Goal: Task Accomplishment & Management: Use online tool/utility

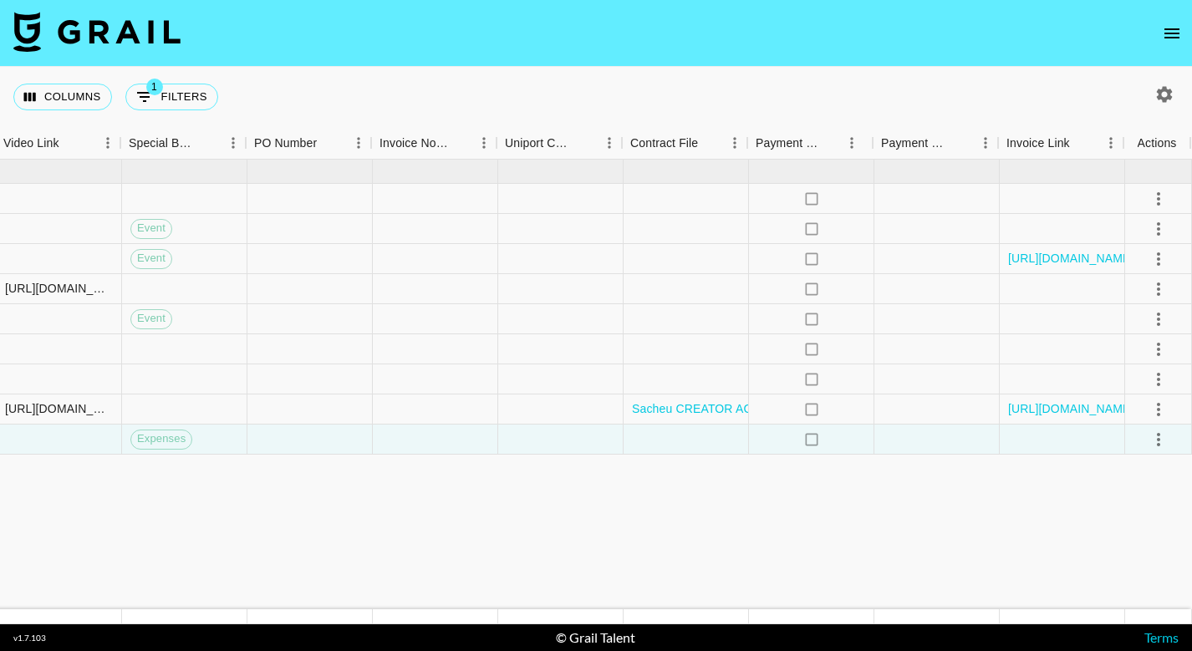
scroll to position [0, 1583]
click at [708, 438] on div at bounding box center [686, 440] width 125 height 30
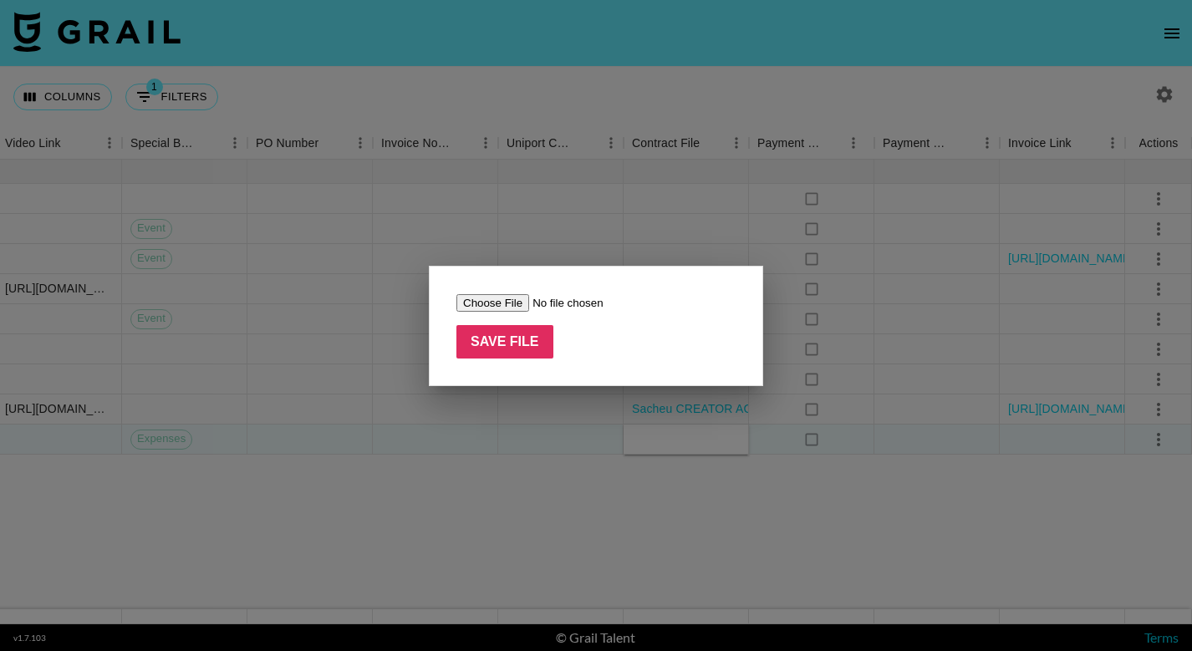
click at [635, 526] on div at bounding box center [596, 325] width 1192 height 651
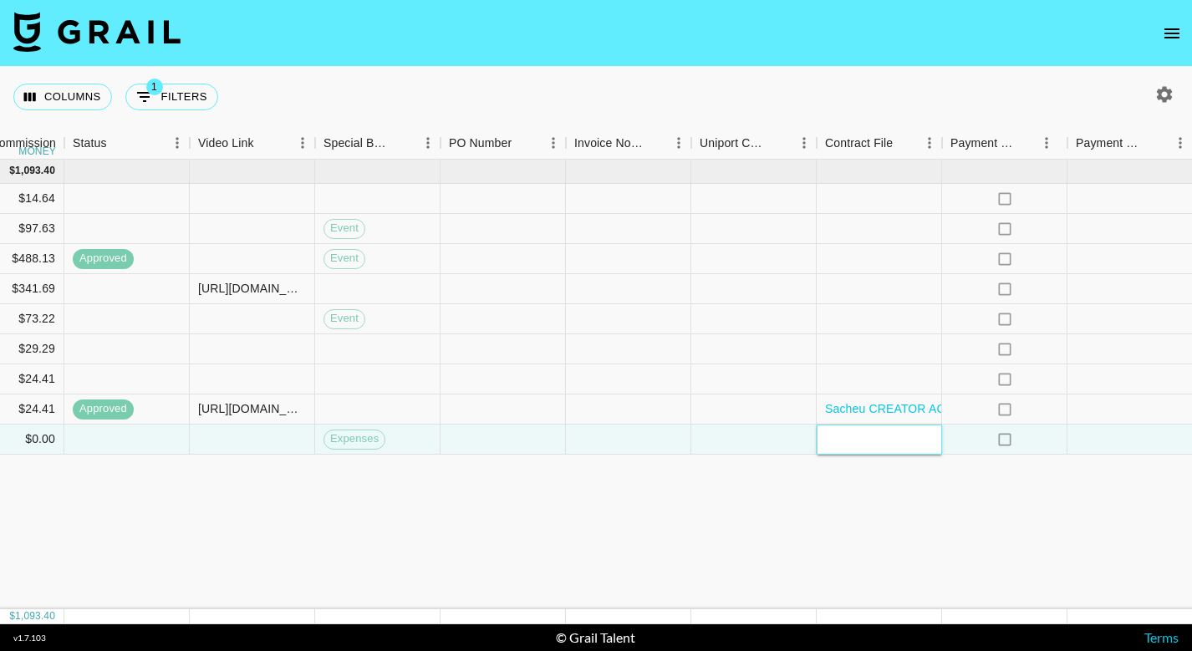
scroll to position [0, 0]
click at [848, 444] on div at bounding box center [879, 440] width 125 height 30
click at [770, 446] on div at bounding box center [753, 440] width 125 height 30
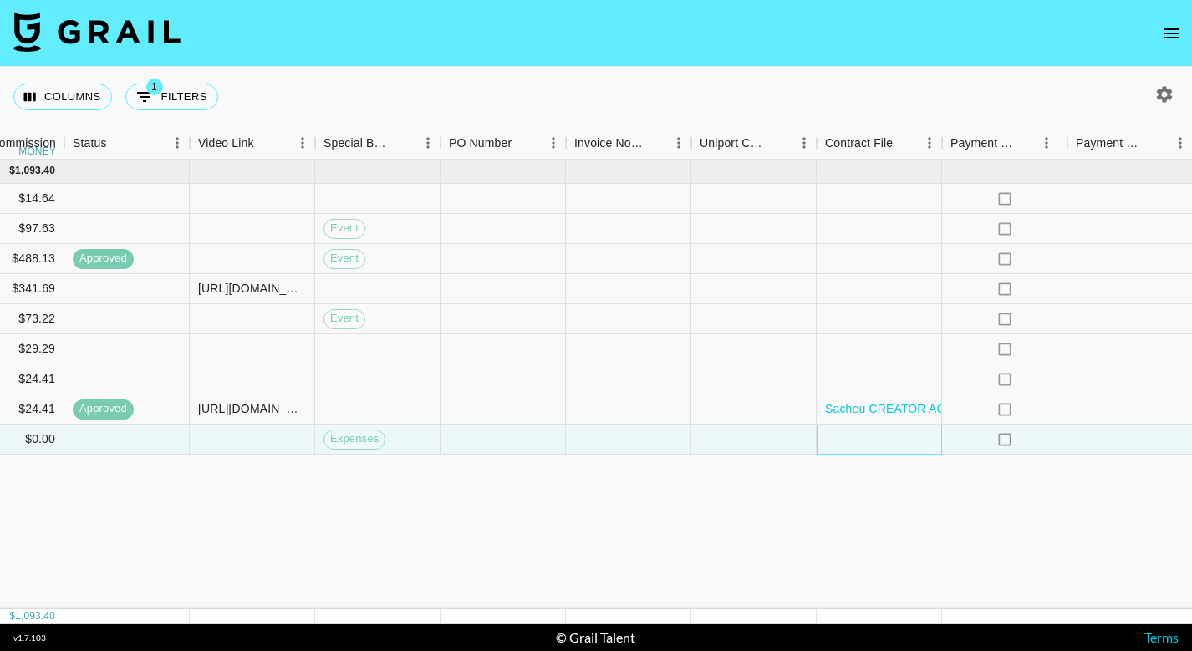
click at [890, 435] on div at bounding box center [879, 440] width 125 height 30
click at [833, 437] on div at bounding box center [879, 440] width 125 height 30
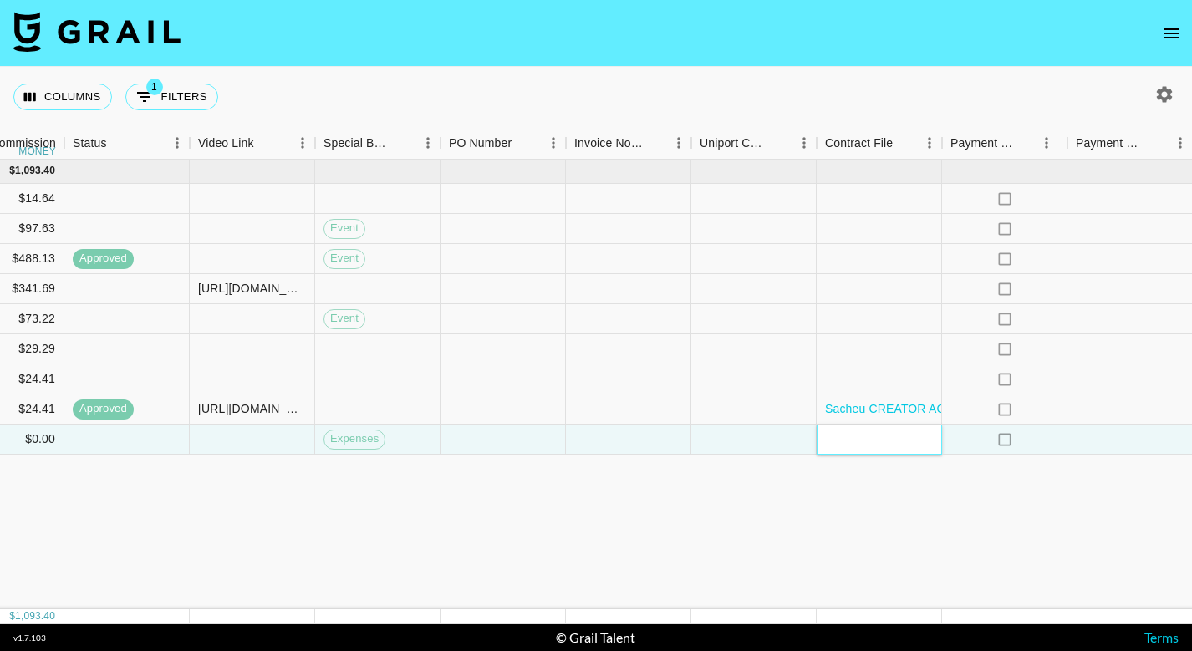
click at [833, 437] on div at bounding box center [879, 440] width 125 height 30
click at [759, 449] on div at bounding box center [753, 440] width 125 height 30
click at [842, 447] on div at bounding box center [879, 440] width 125 height 30
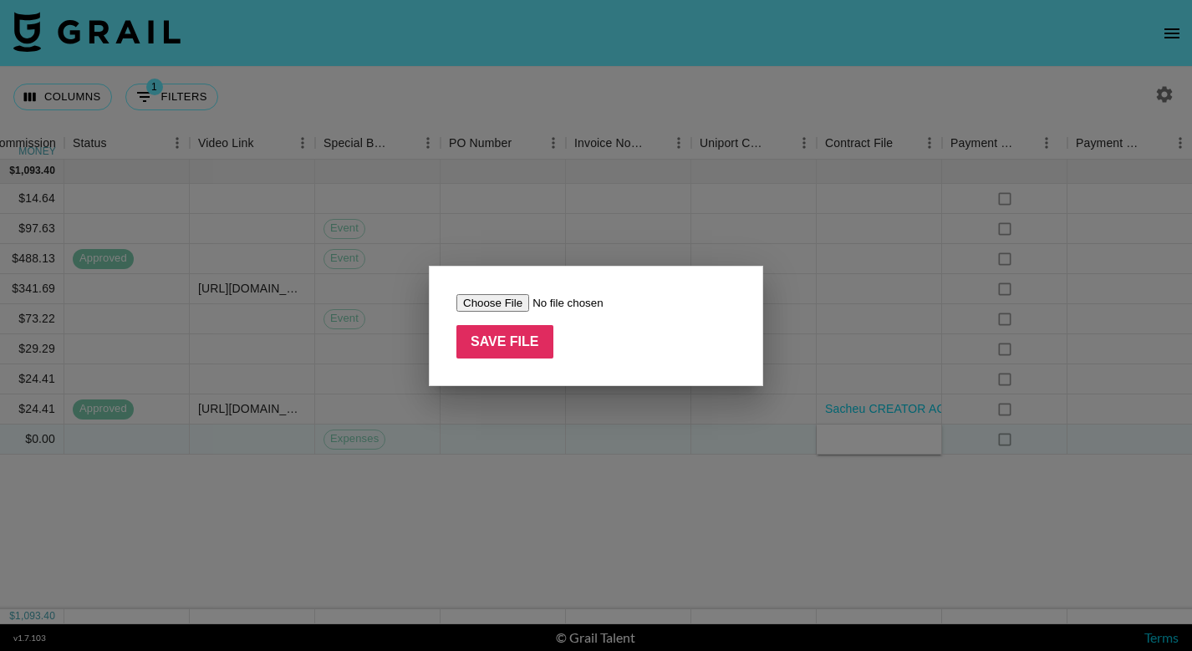
click at [484, 305] on input "file" at bounding box center [562, 303] width 212 height 18
click at [498, 302] on input "file" at bounding box center [562, 303] width 212 height 18
type input "C:\fakepath\Matt screenshot 2.png"
click at [558, 484] on div at bounding box center [596, 325] width 1192 height 651
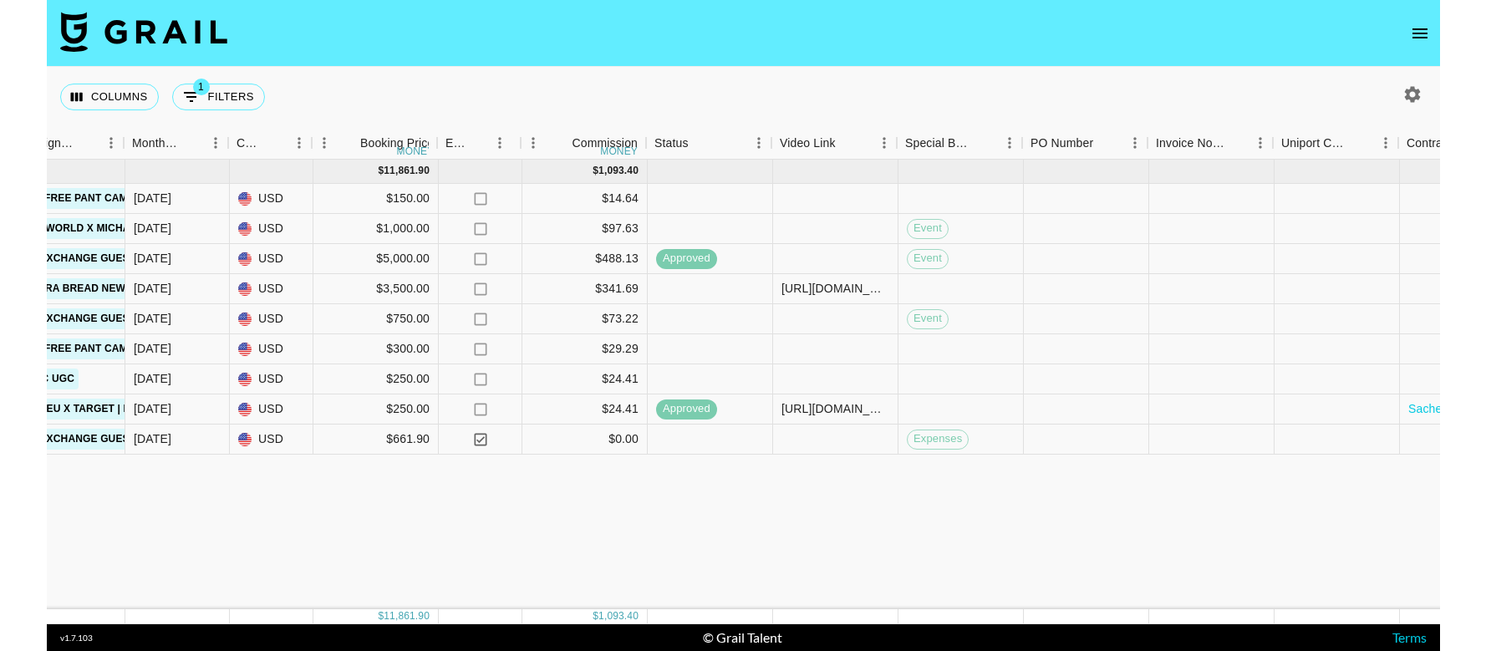
scroll to position [0, 855]
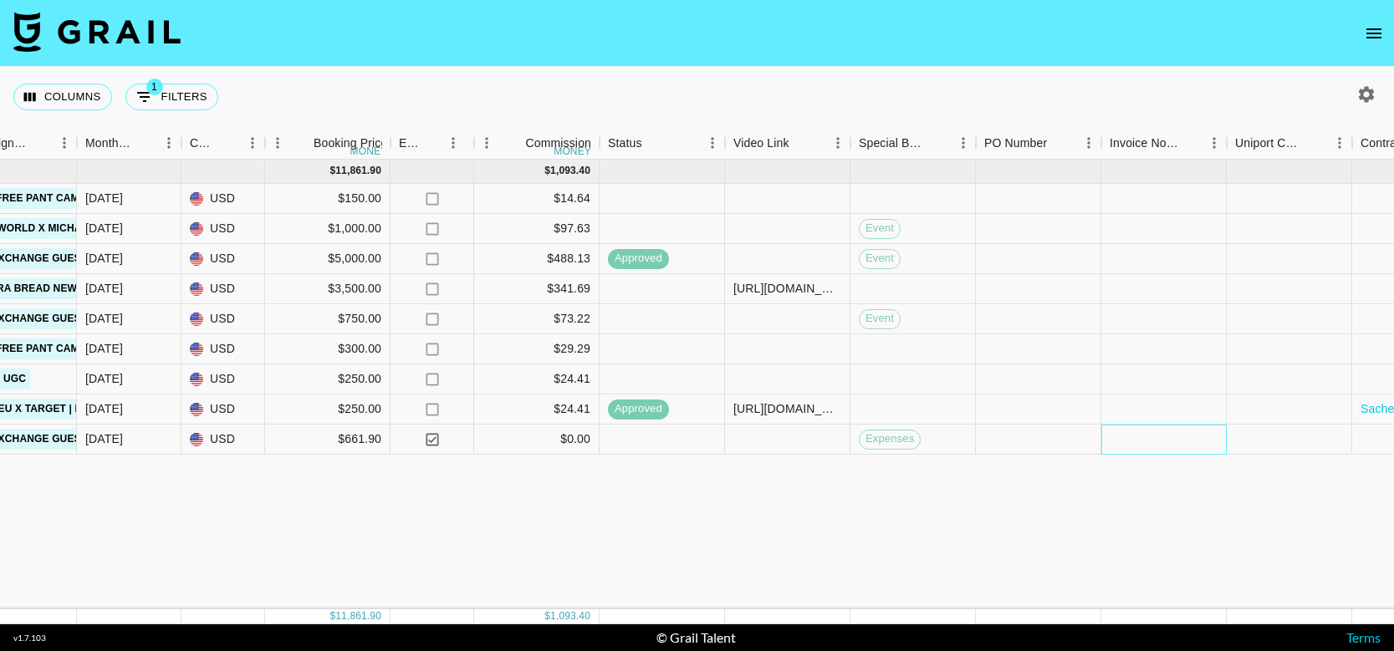
click at [1144, 441] on div at bounding box center [1163, 440] width 125 height 30
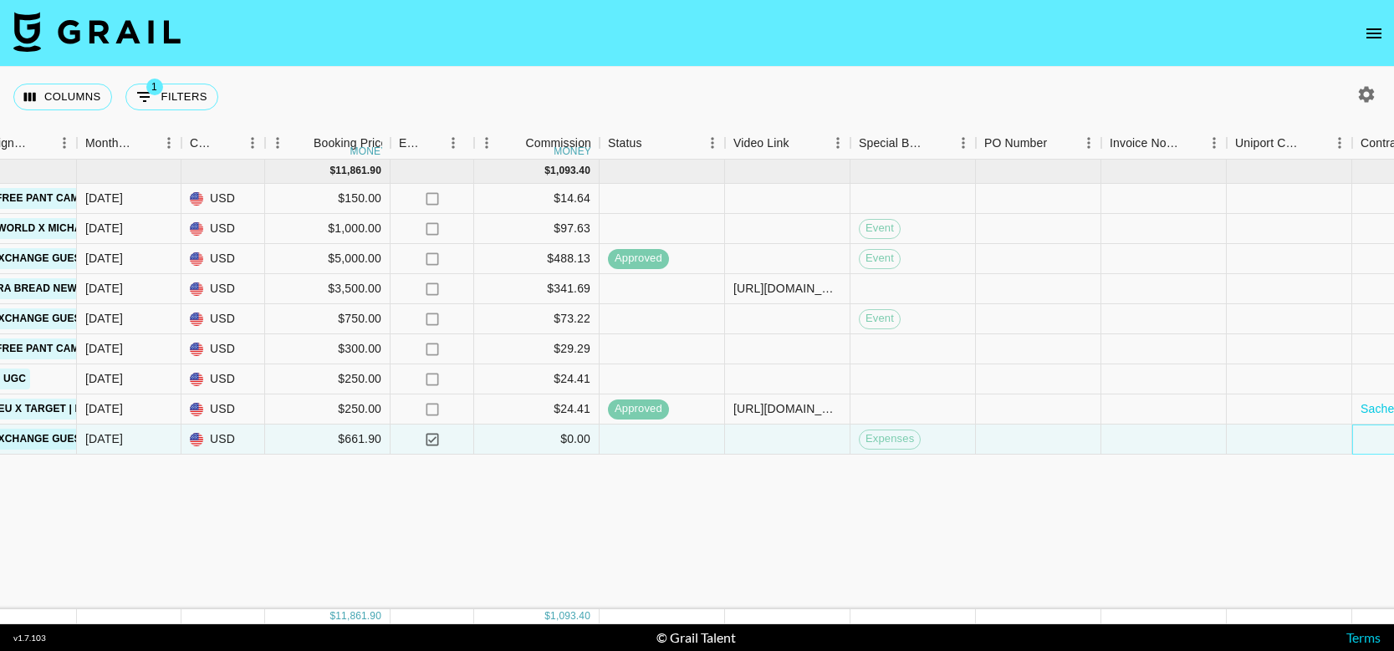
click at [1191, 442] on div at bounding box center [1414, 440] width 125 height 30
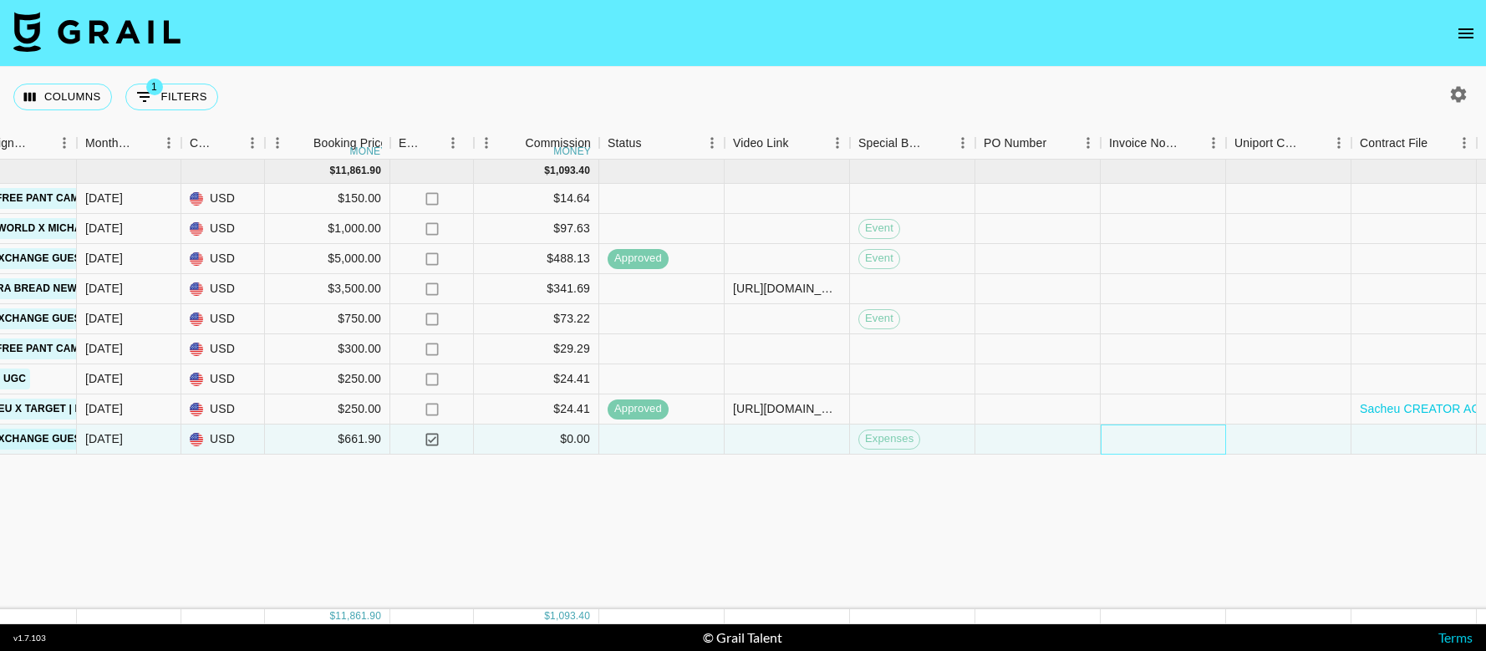
click at [1145, 440] on div at bounding box center [1163, 440] width 125 height 30
click at [1165, 500] on div "[DATE] ( 9 ) $ 11,861.90 $ 1,093.40 rec4EGt5BncKczyNg brookestjohnn [PERSON_NAM…" at bounding box center [533, 385] width 2776 height 450
click at [1037, 445] on div at bounding box center [1038, 440] width 125 height 30
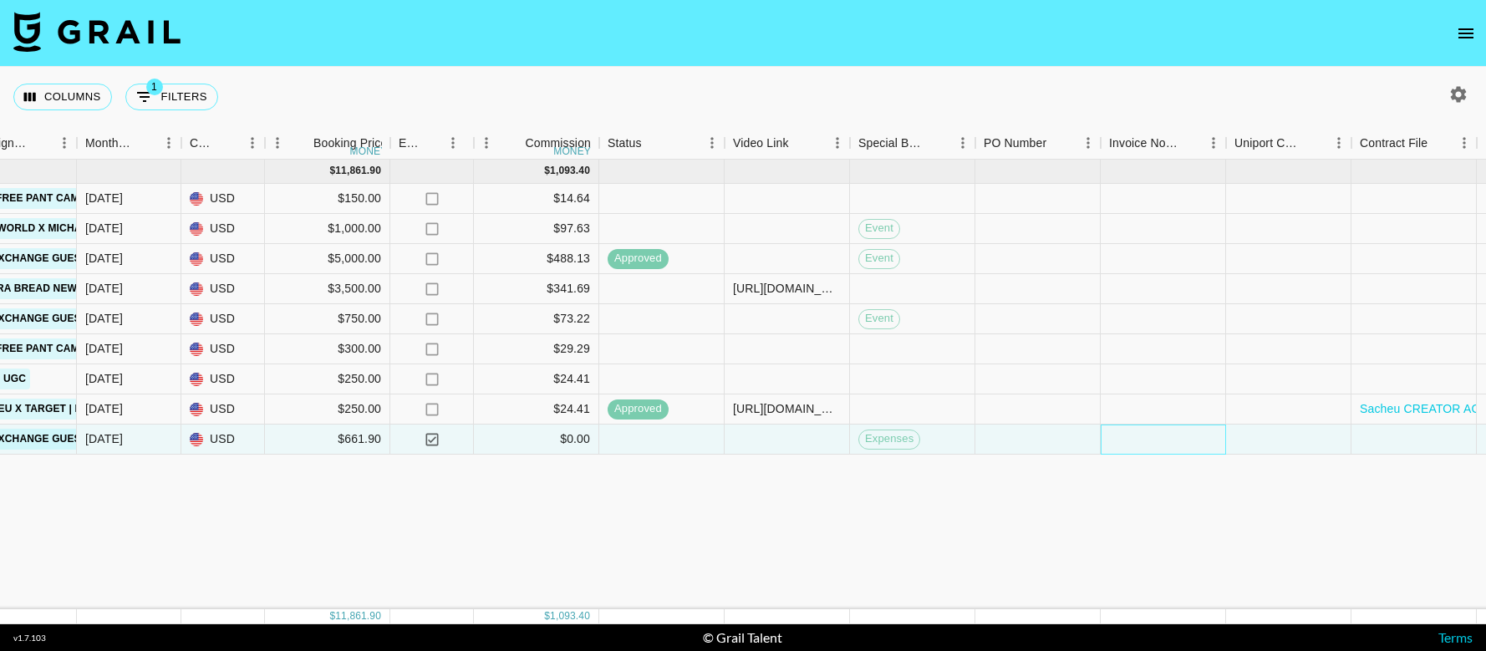
click at [1132, 442] on div at bounding box center [1163, 440] width 125 height 30
click at [1149, 388] on textarea at bounding box center [1194, 389] width 171 height 77
click at [1191, 451] on div at bounding box center [1288, 440] width 125 height 30
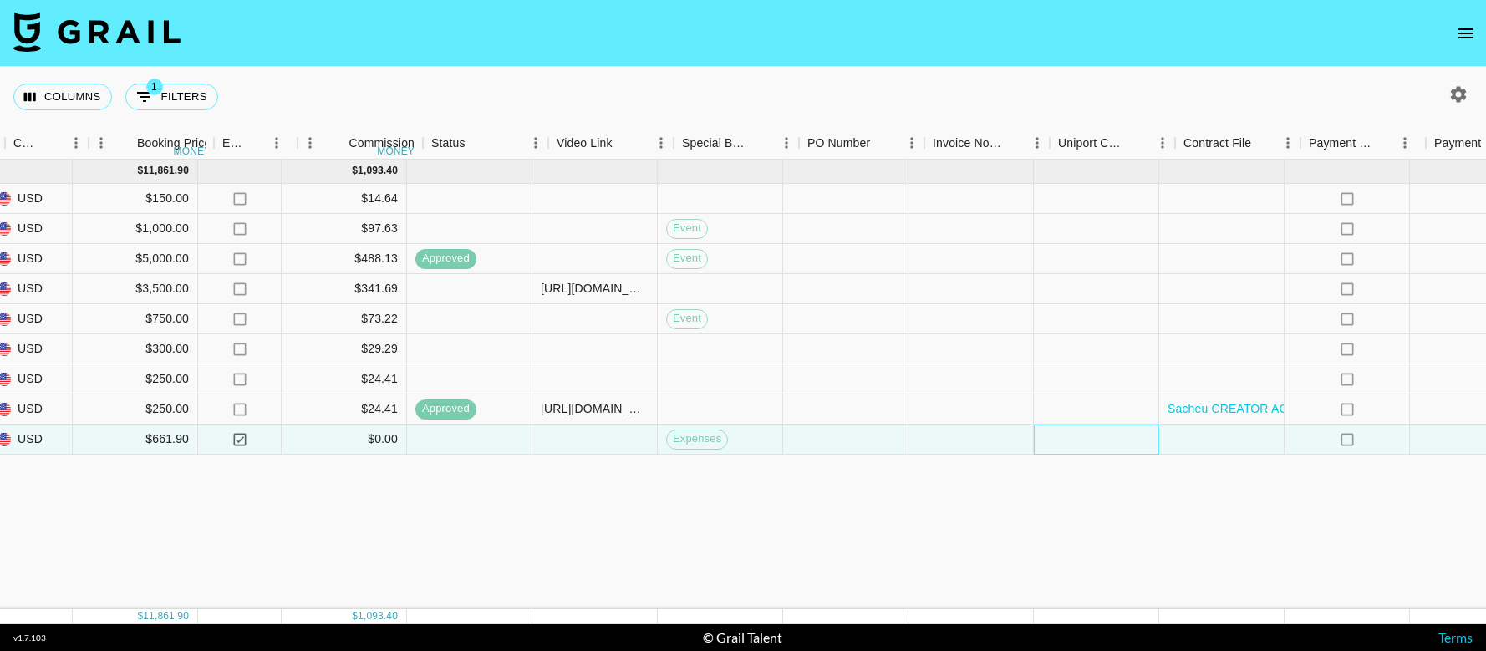
scroll to position [0, 1111]
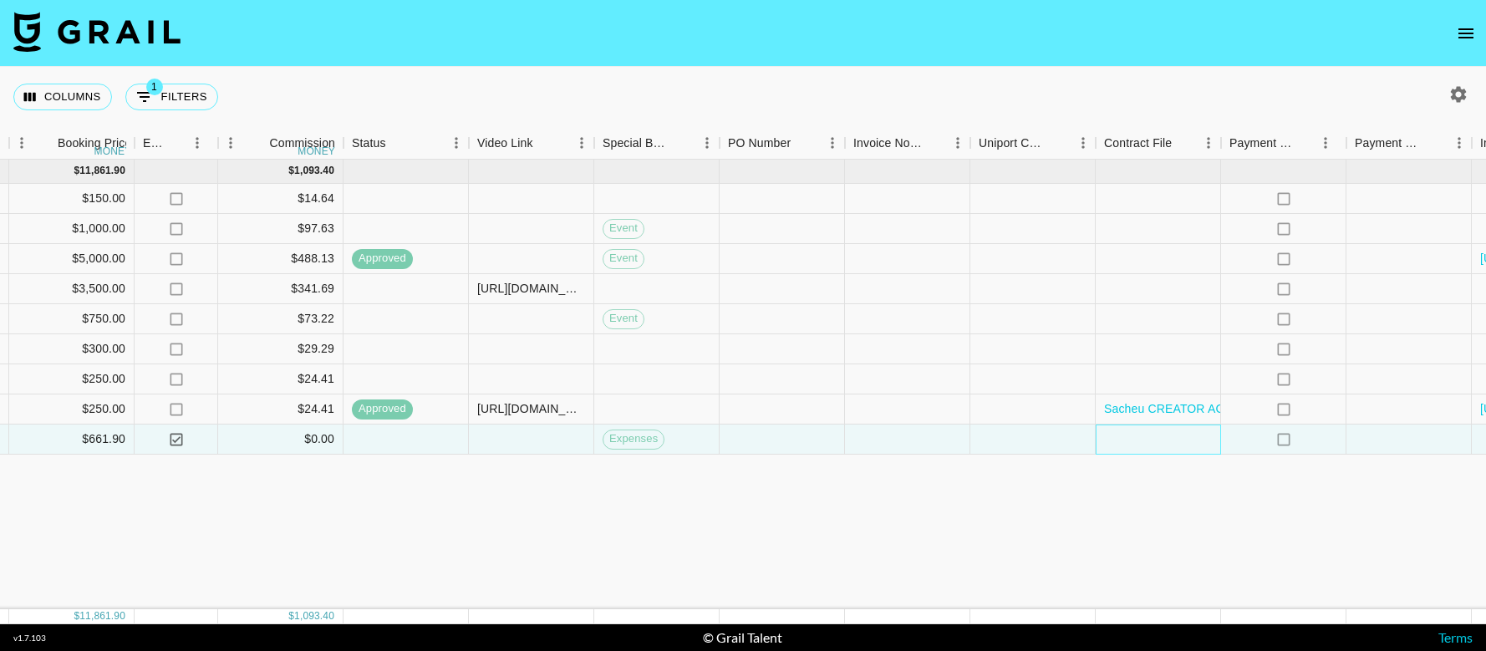
click at [1160, 439] on div at bounding box center [1158, 440] width 125 height 30
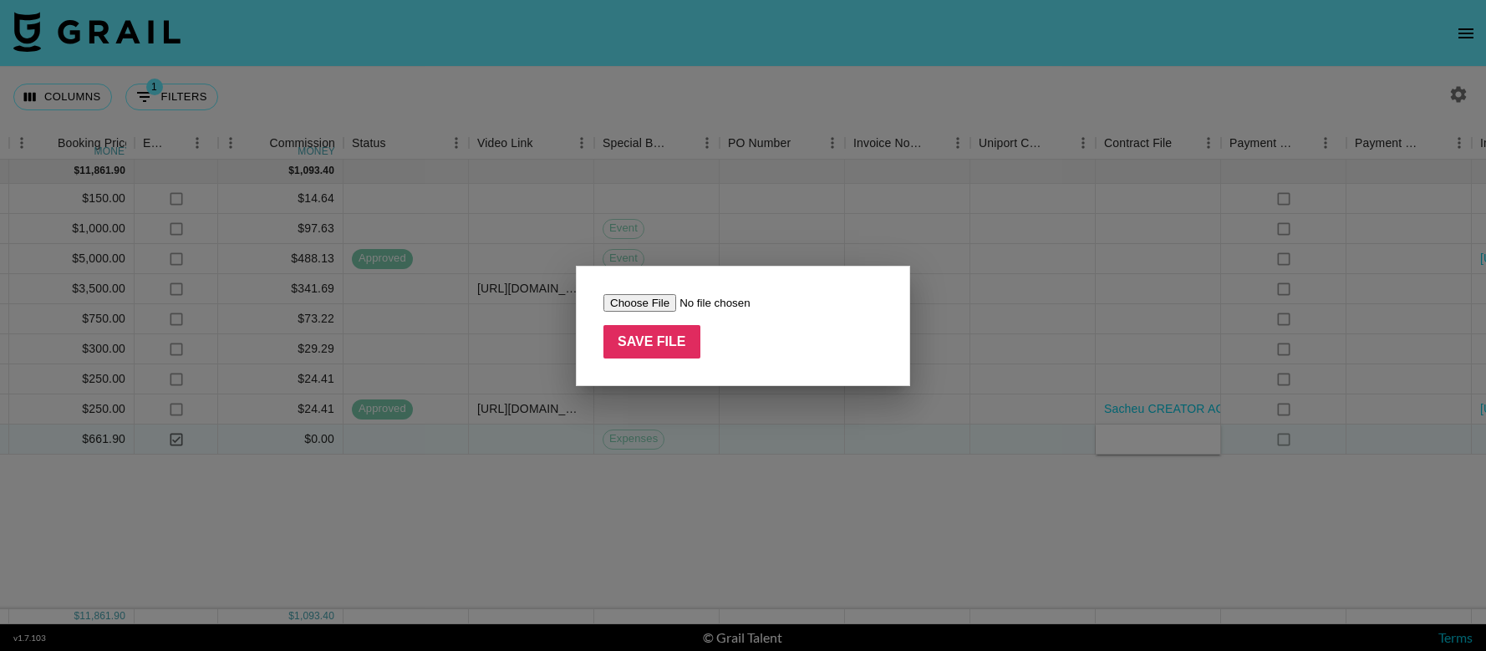
click at [1160, 439] on div at bounding box center [743, 325] width 1486 height 651
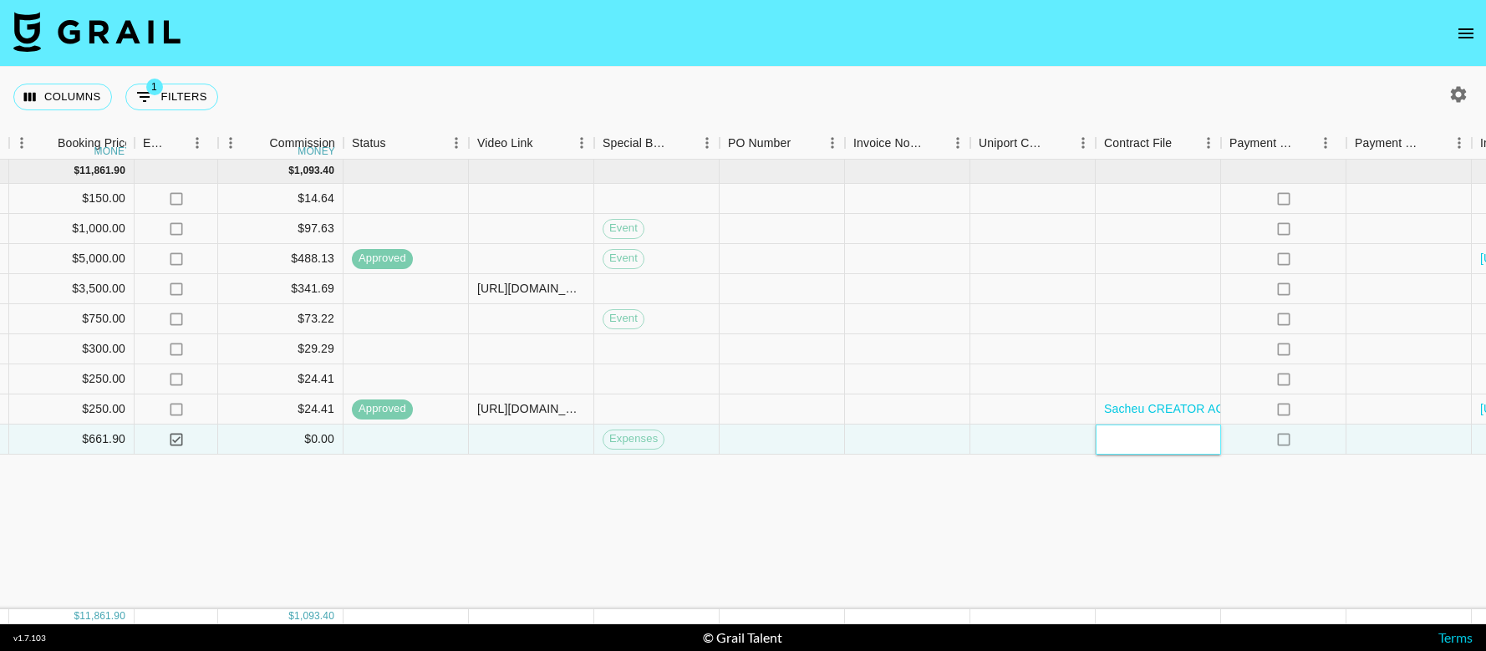
click at [1160, 439] on div at bounding box center [1158, 440] width 125 height 30
click at [930, 450] on div at bounding box center [907, 440] width 125 height 30
click at [1150, 435] on div at bounding box center [1158, 440] width 125 height 30
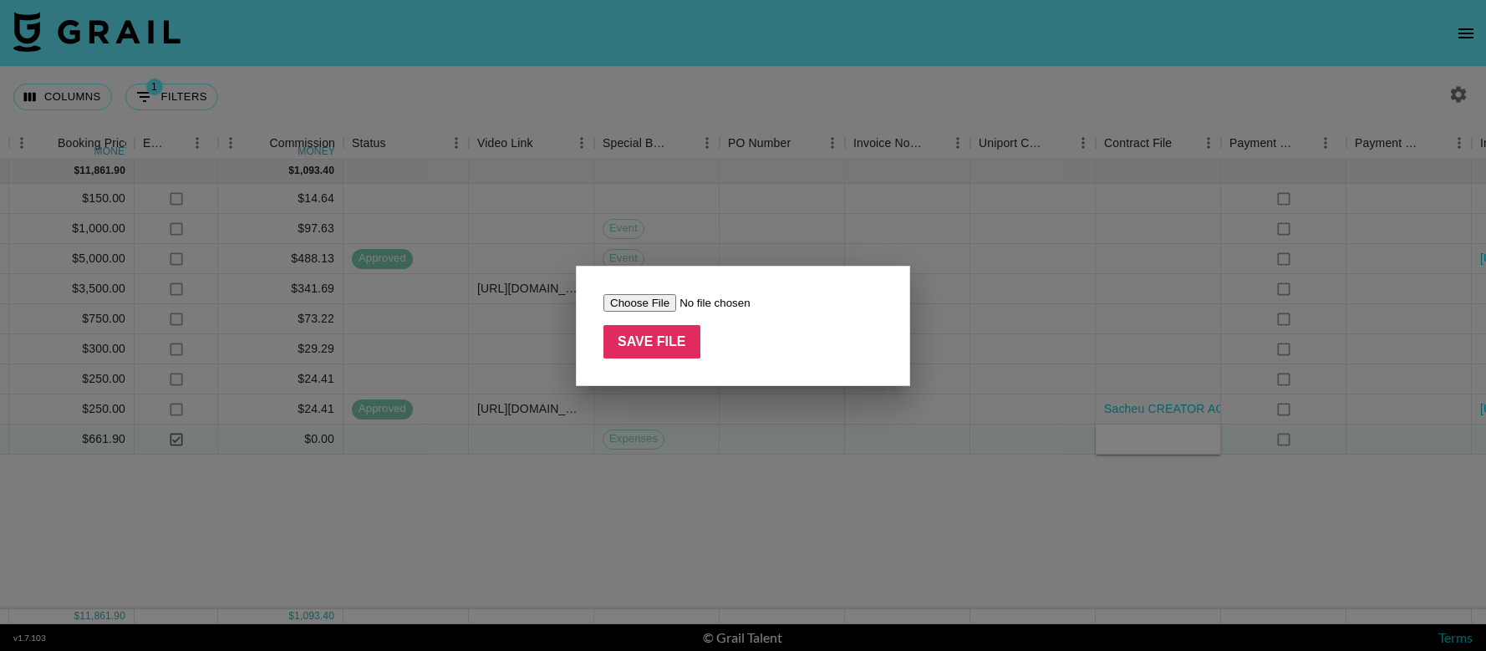
click at [635, 302] on input "file" at bounding box center [710, 303] width 212 height 18
type input "C:\fakepath\Screenshot 2025-09-24 at 9.10.57 AM.png"
click at [642, 333] on input "Save File" at bounding box center [652, 341] width 97 height 33
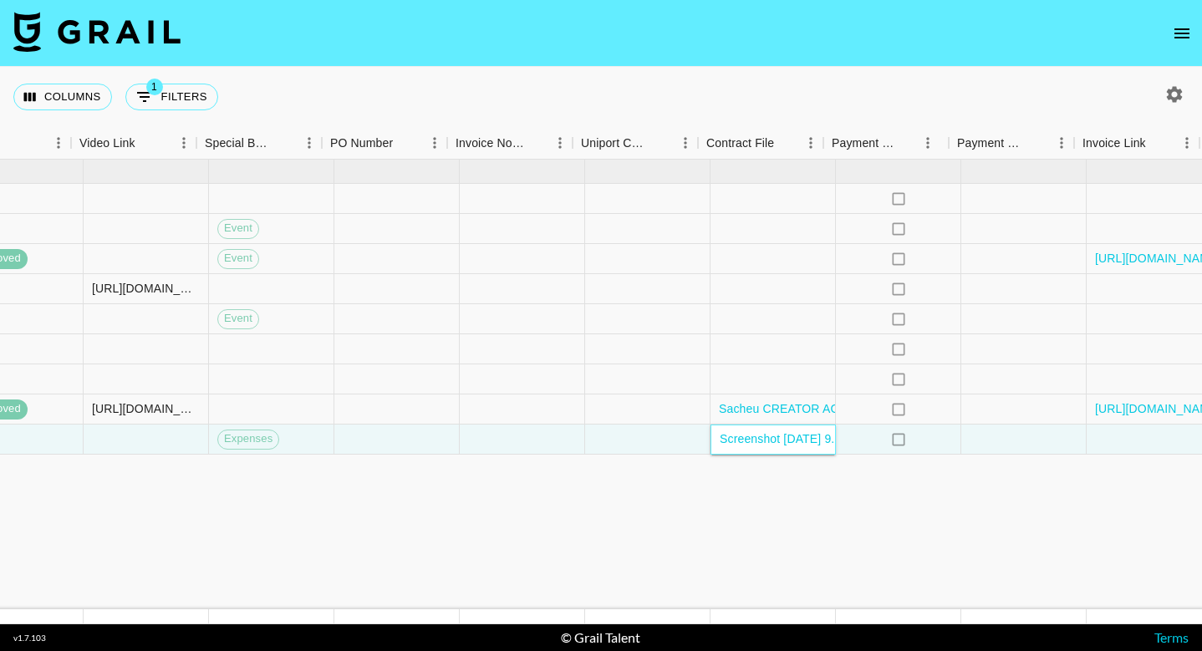
scroll to position [0, 1516]
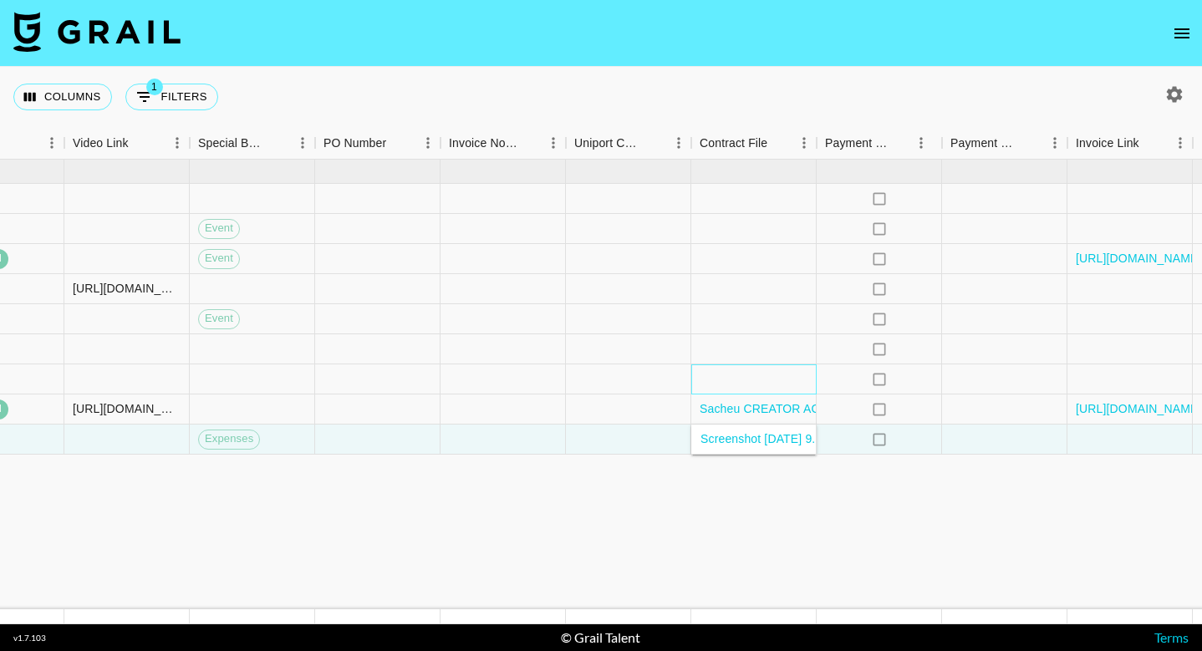
click at [708, 379] on div at bounding box center [753, 380] width 125 height 30
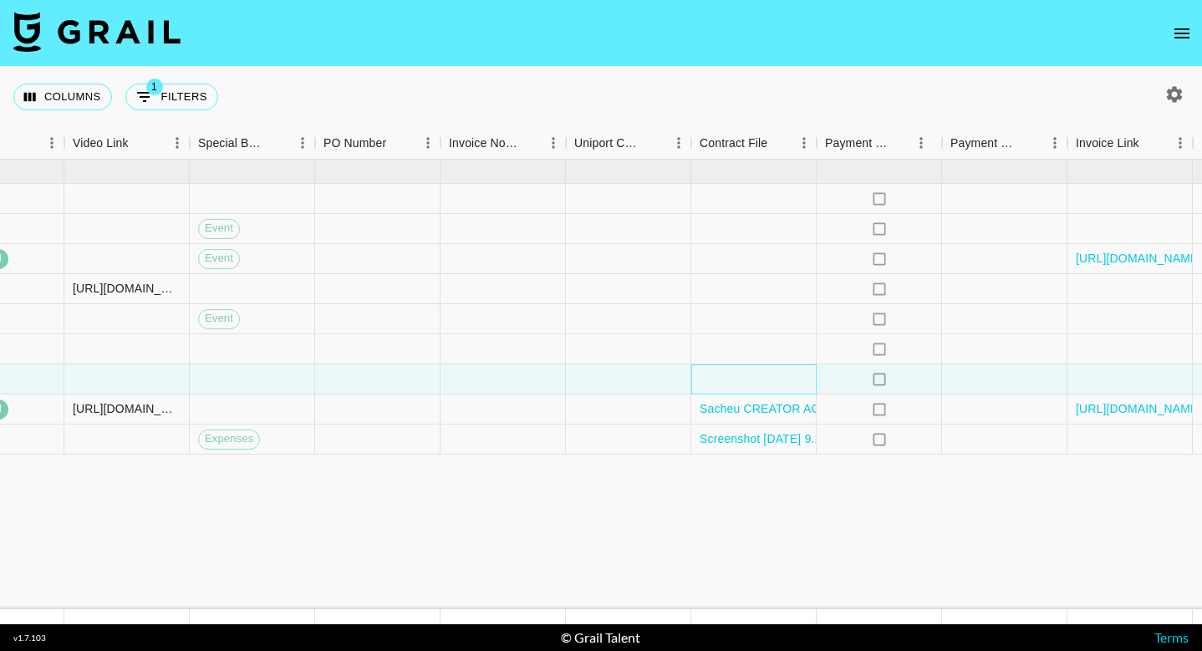
click at [740, 385] on div at bounding box center [753, 380] width 125 height 30
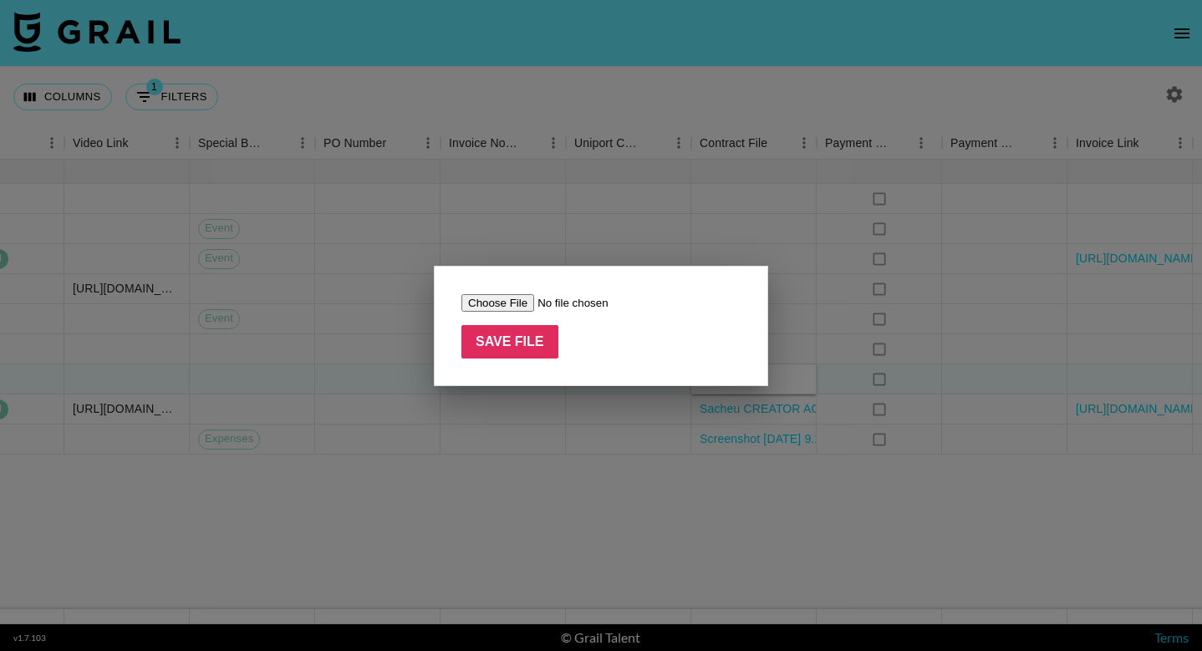
click at [505, 301] on input "file" at bounding box center [567, 303] width 212 height 18
click at [499, 306] on input "file" at bounding box center [567, 303] width 212 height 18
type input "C:\fakepath\Hypic 03 - Influencer Agreement (@brookestjohnn).pdf"
click at [520, 343] on input "Save File" at bounding box center [509, 341] width 97 height 33
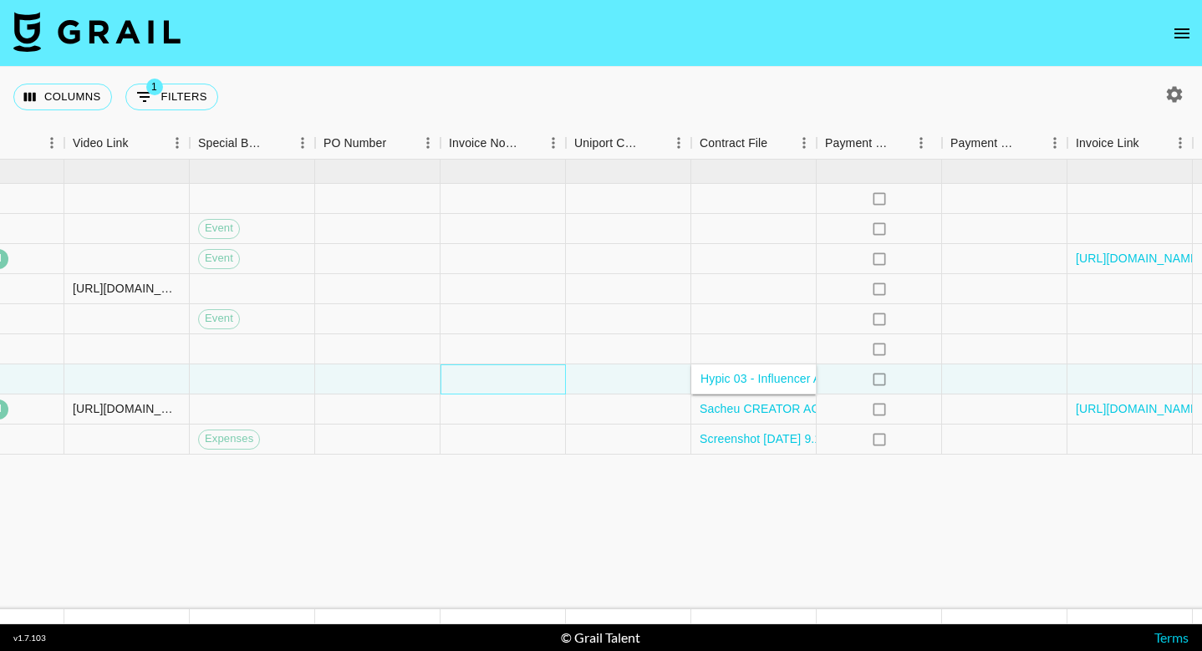
click at [521, 378] on div at bounding box center [503, 380] width 125 height 30
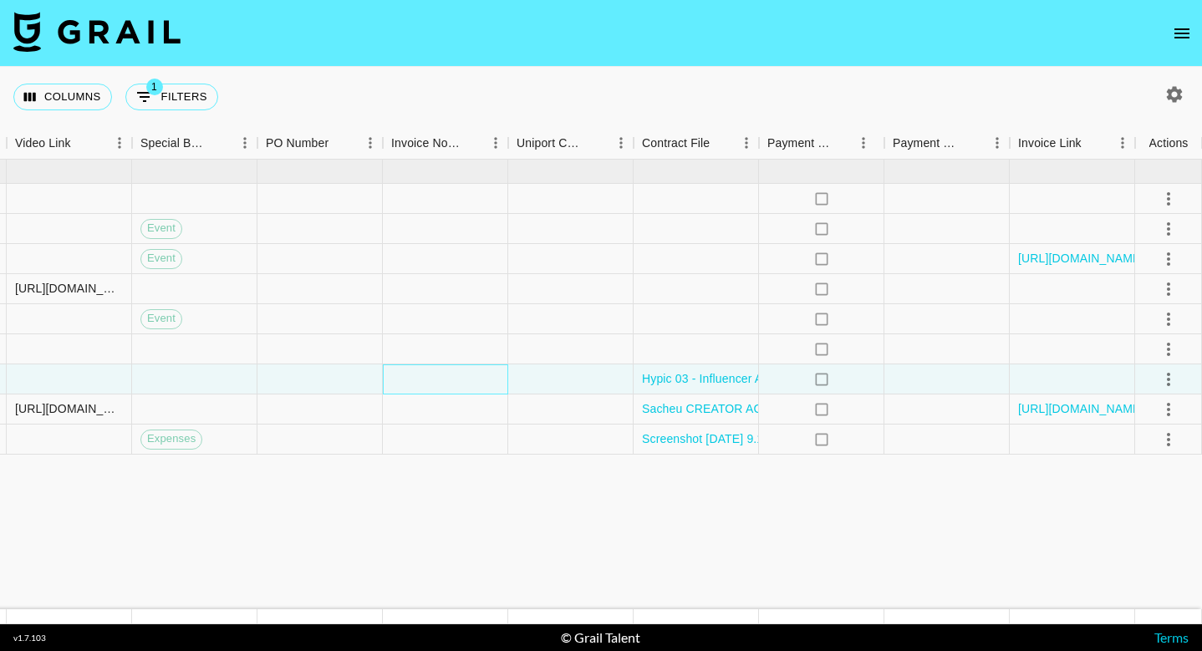
scroll to position [0, 0]
click at [1171, 379] on icon "select merge strategy" at bounding box center [1169, 380] width 20 height 20
click at [1143, 535] on div "Approve" at bounding box center [1132, 536] width 51 height 20
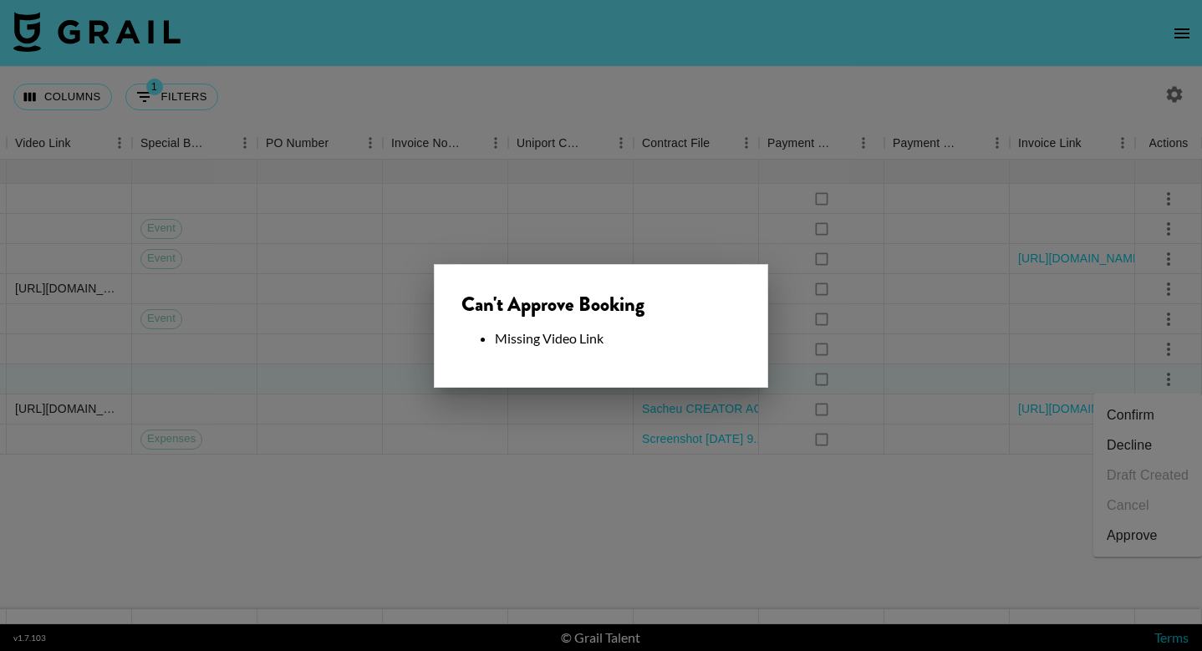
click at [594, 437] on div at bounding box center [601, 325] width 1202 height 651
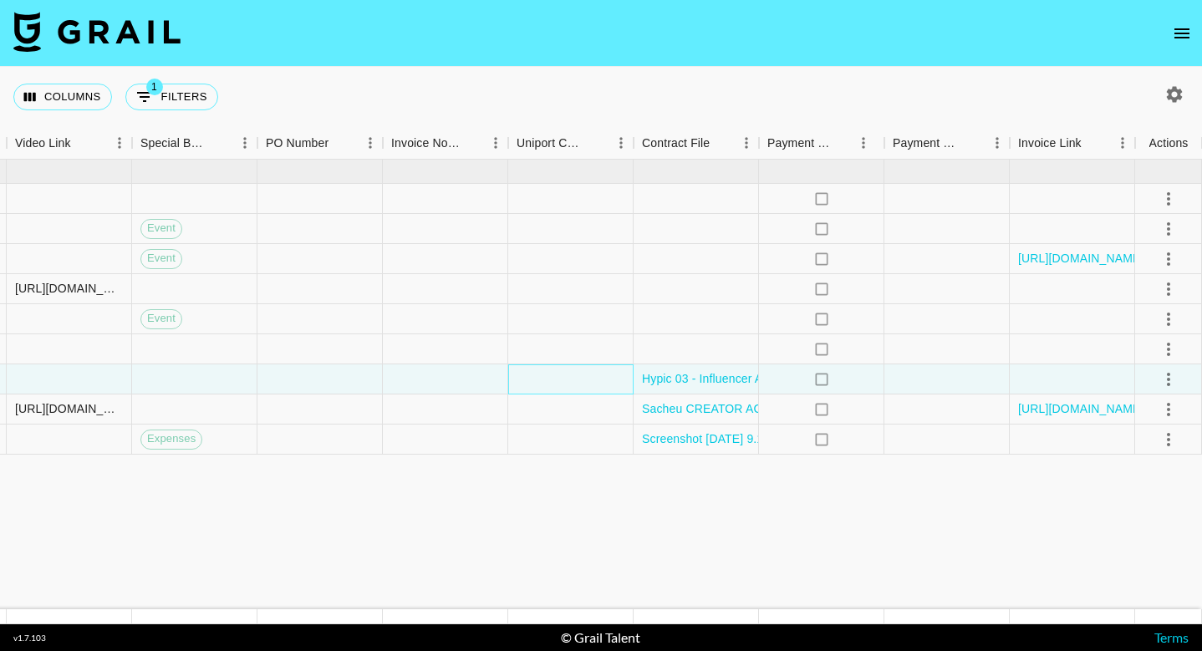
click at [589, 376] on div at bounding box center [570, 380] width 125 height 30
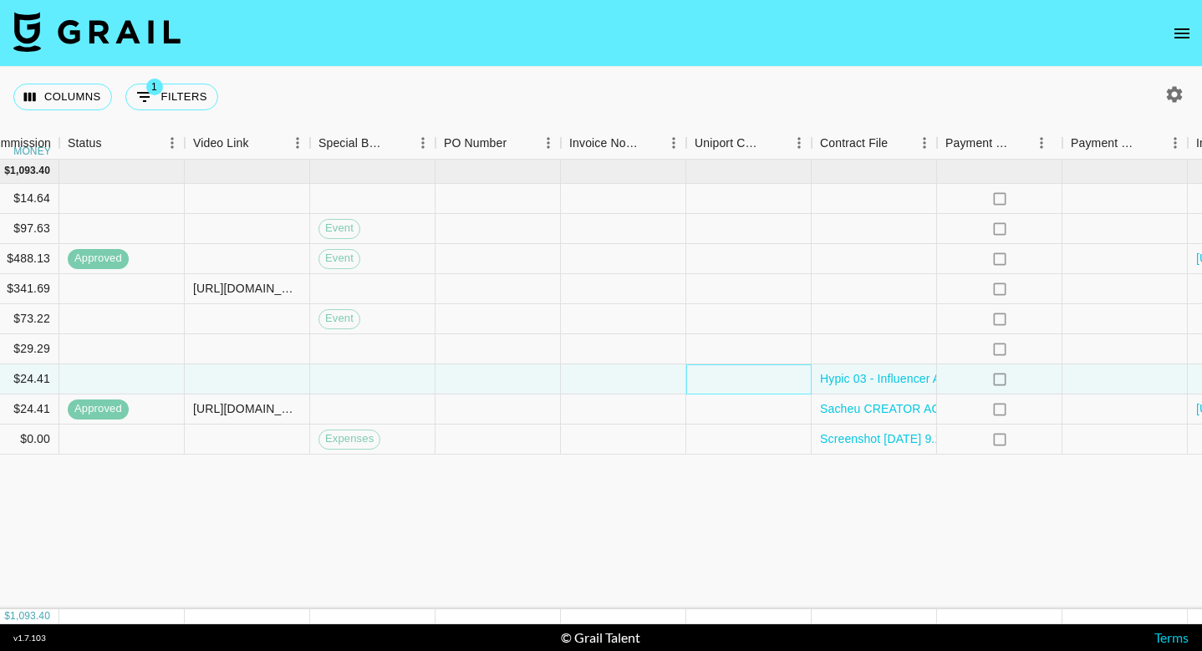
scroll to position [0, 1377]
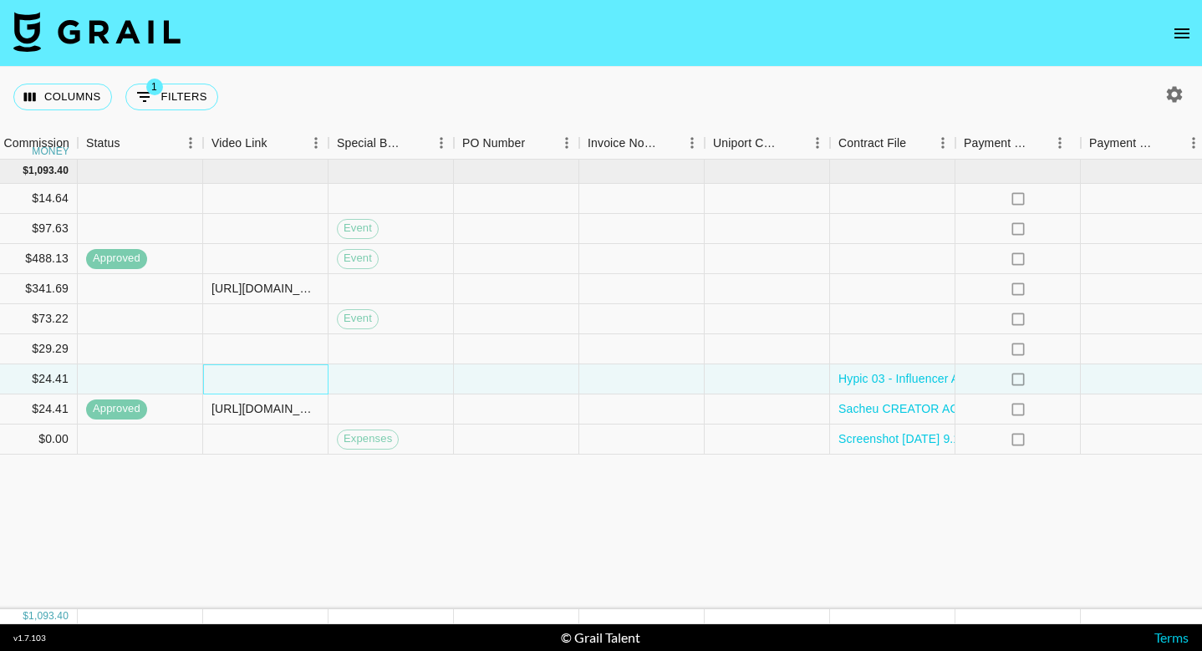
click at [238, 365] on div at bounding box center [265, 380] width 125 height 30
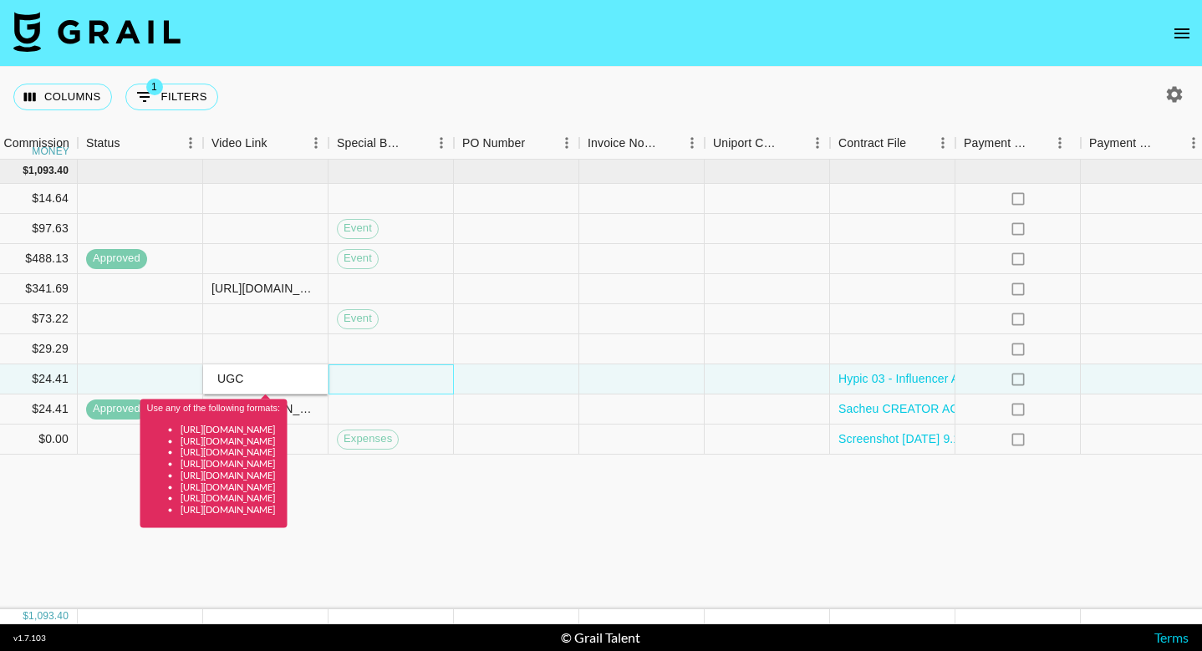
click at [429, 394] on div at bounding box center [391, 380] width 125 height 30
click at [257, 379] on input "UGC" at bounding box center [265, 378] width 123 height 13
type input "U"
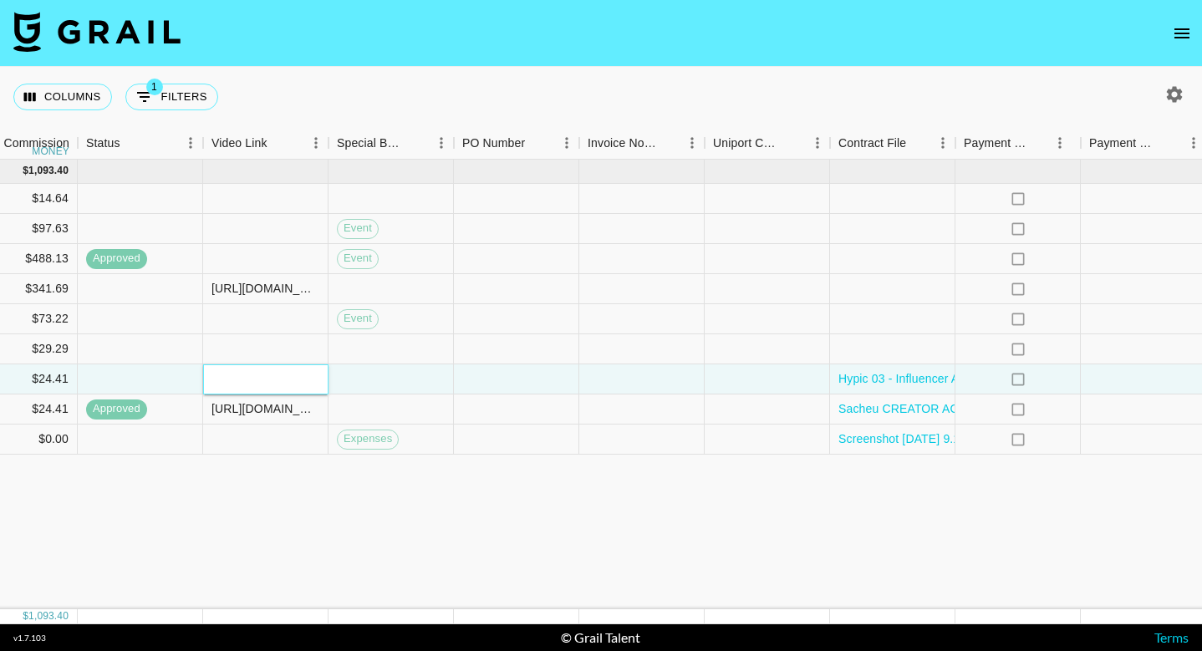
paste input "https://drive.google.com/file/d/1P4IqdDFg3f2Xs-Wwj9qXOZcok-gZWdt_/view?usp=shar…"
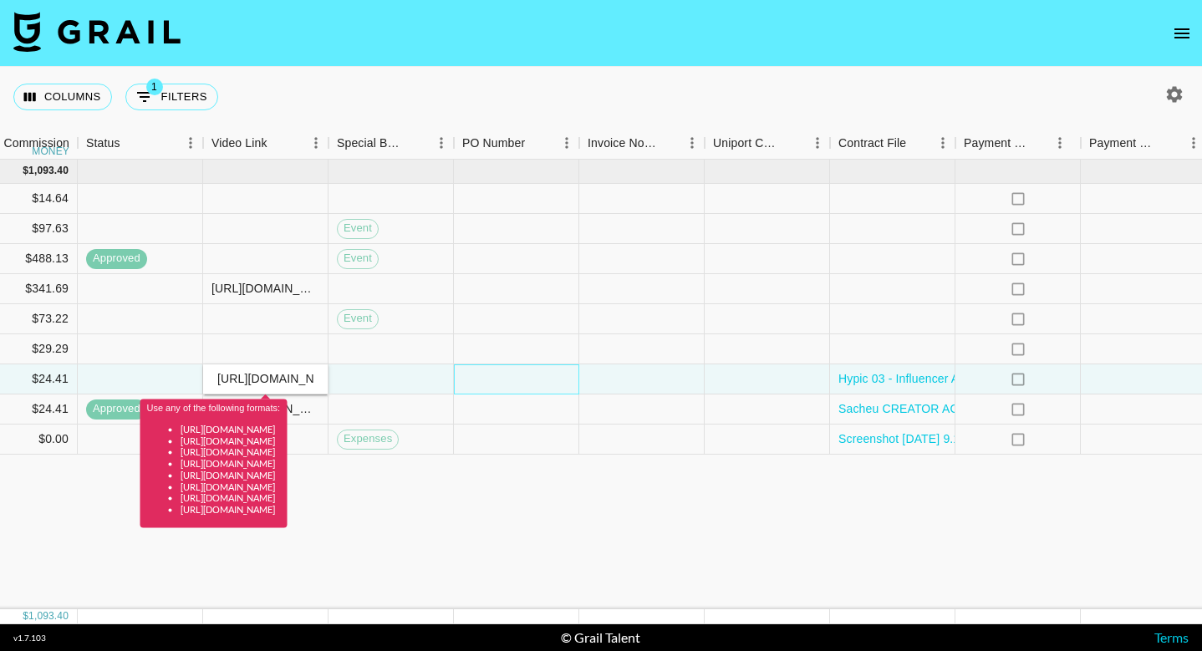
click at [490, 381] on div at bounding box center [516, 380] width 125 height 30
click at [273, 375] on input "https://drive.google.com/file/d/1P4IqdDFg3f2Xs-Wwj9qXOZcok-gZWdt_/view?usp=shar…" at bounding box center [265, 378] width 123 height 13
type input "https/file/d/1P4IqdDFg3f2Xs-Wwj9qXOZcok-gZWdt_/view?usp=share_link"
drag, startPoint x: 214, startPoint y: 382, endPoint x: 445, endPoint y: 387, distance: 230.8
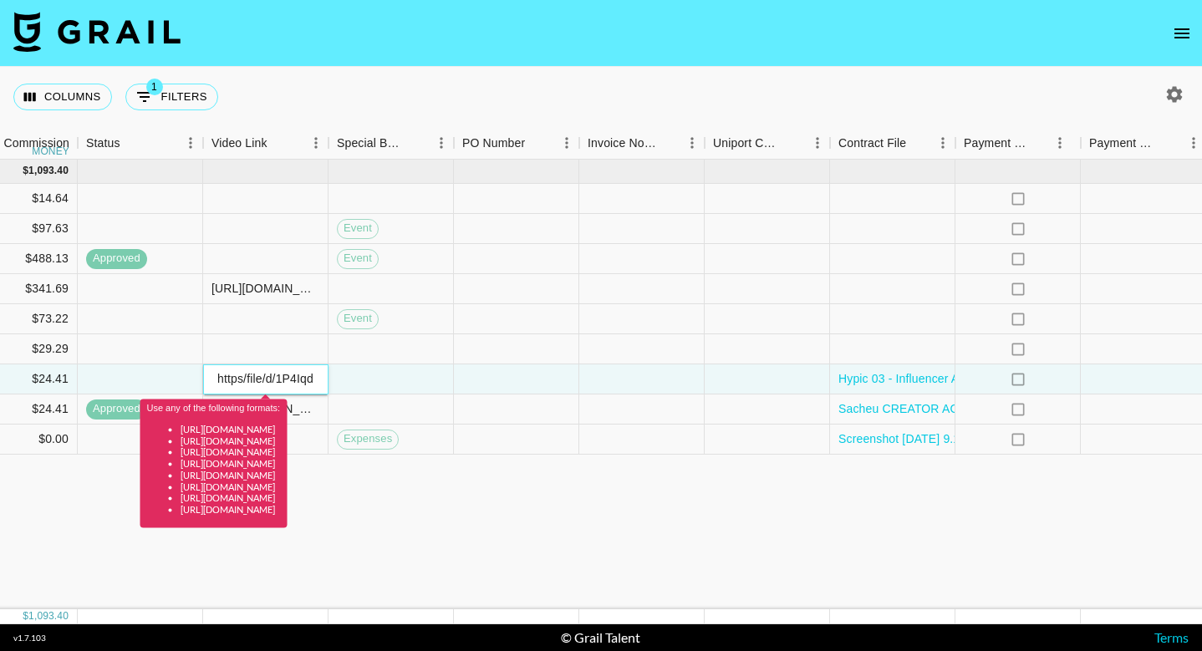
click at [445, 387] on div "recMqVpnW41Khw7Ey brookestjohnn bettina.mahoney@grail-talent.com Content Lab ni…" at bounding box center [11, 380] width 2776 height 30
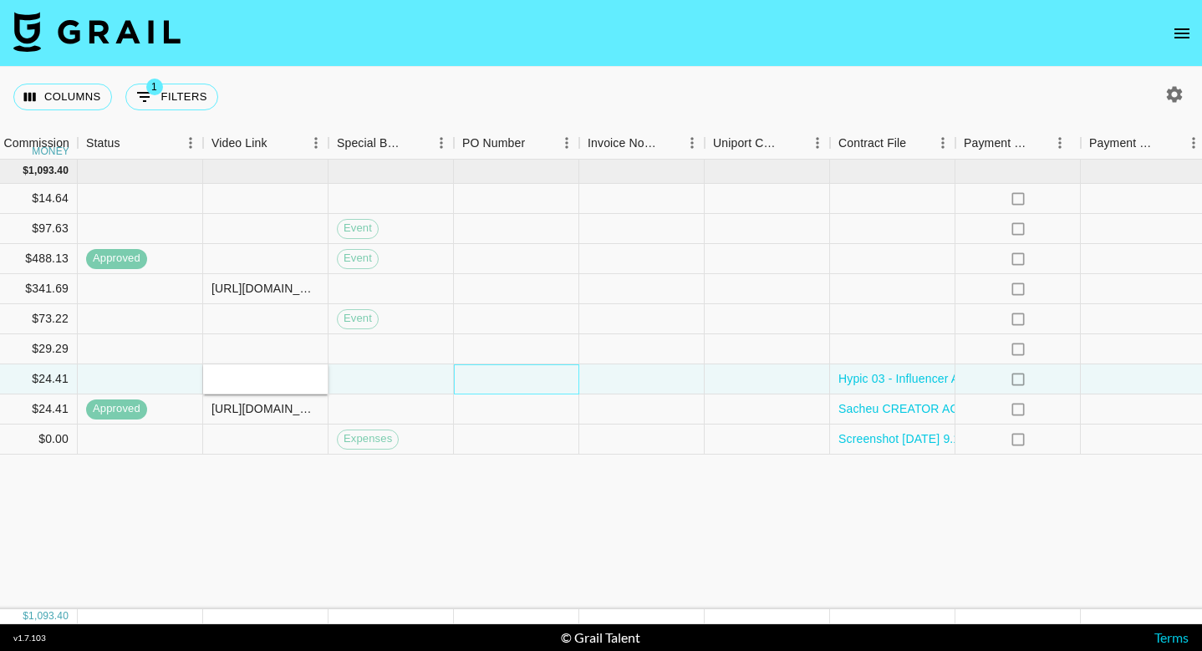
click at [526, 378] on div at bounding box center [516, 380] width 125 height 30
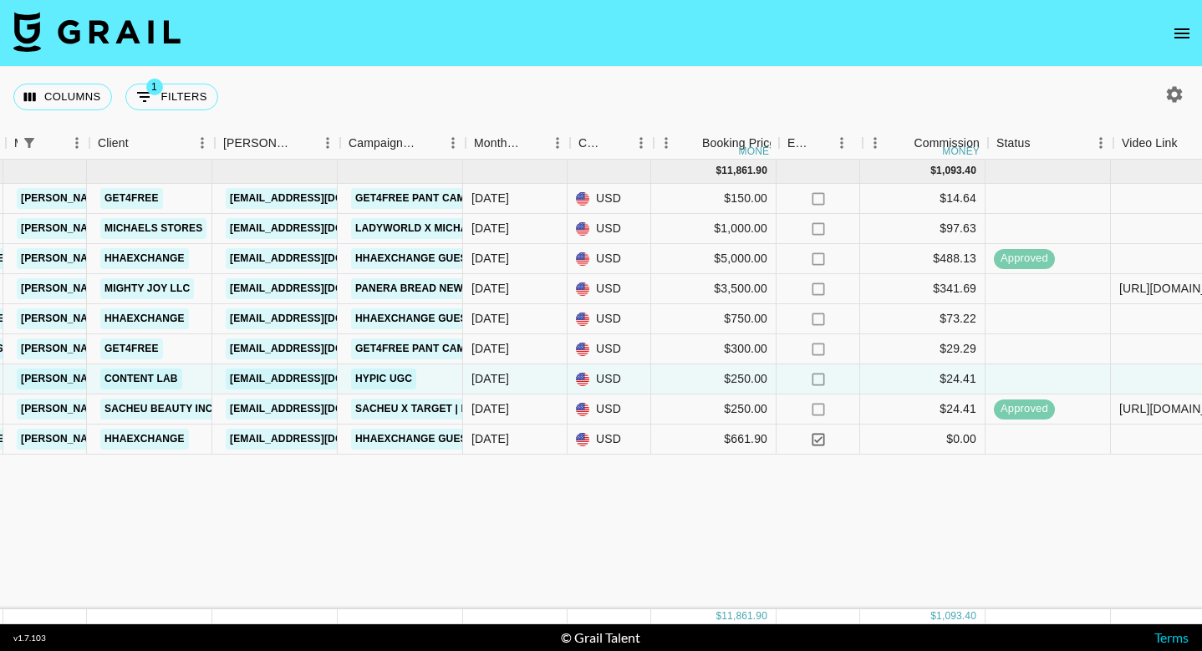
scroll to position [0, 467]
